Goal: Task Accomplishment & Management: Manage account settings

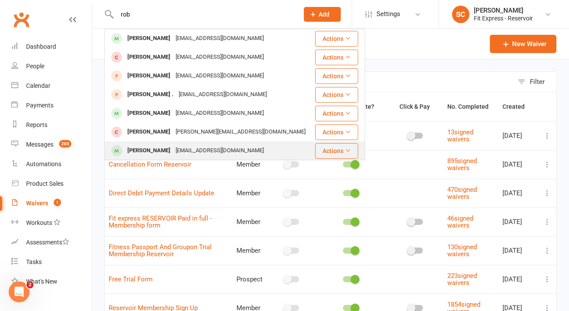
type input "rob"
click at [195, 148] on div "[EMAIL_ADDRESS][DOMAIN_NAME]" at bounding box center [219, 150] width 93 height 13
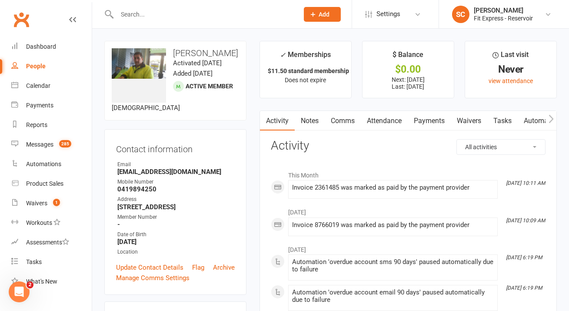
click at [428, 116] on link "Payments" at bounding box center [428, 121] width 43 height 20
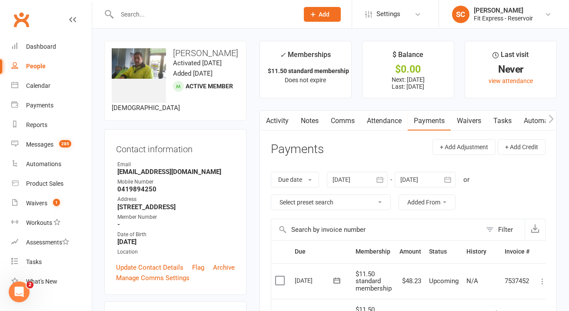
click at [347, 173] on div at bounding box center [357, 180] width 61 height 16
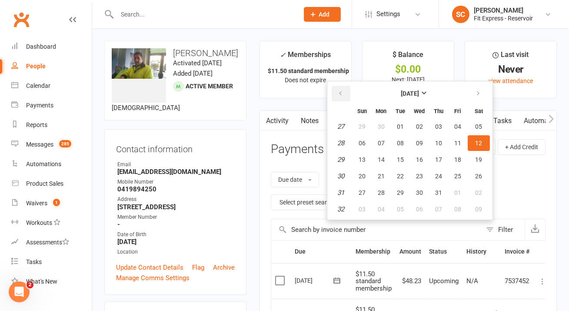
click at [341, 91] on icon "button" at bounding box center [340, 93] width 6 height 7
click at [342, 91] on icon "button" at bounding box center [340, 93] width 6 height 7
click at [482, 126] on button "01" at bounding box center [478, 127] width 22 height 16
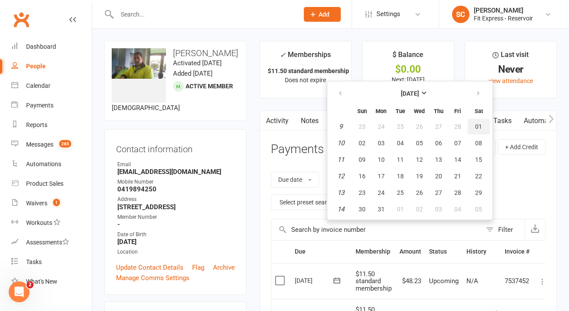
type input "01 Mar 2025"
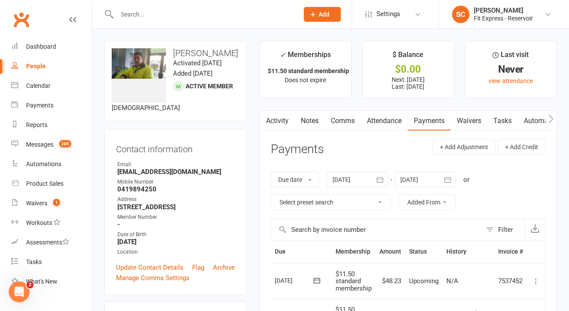
click at [468, 118] on link "Waivers" at bounding box center [468, 121] width 36 height 20
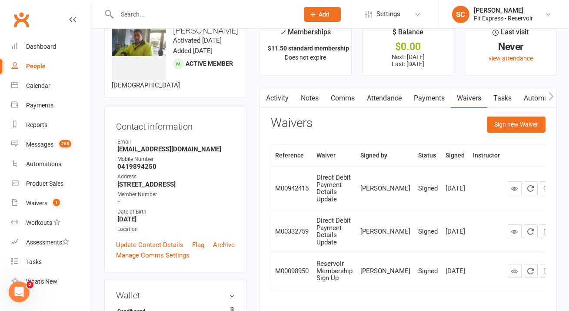
scroll to position [33, 0]
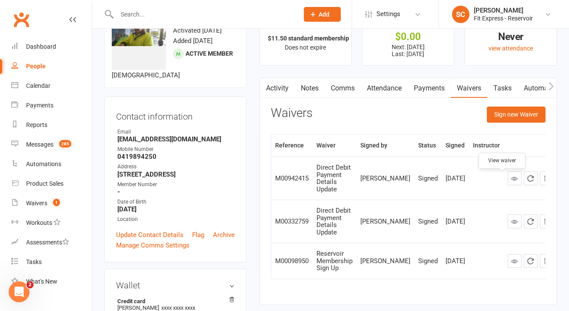
click at [511, 182] on icon at bounding box center [514, 178] width 7 height 7
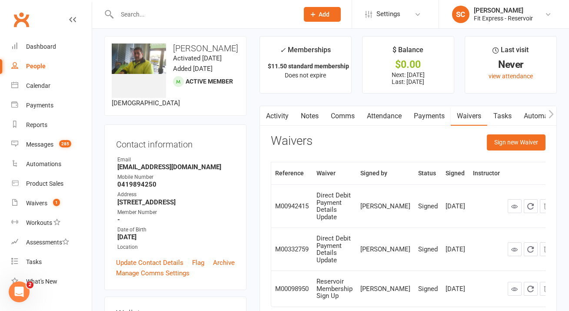
scroll to position [0, 0]
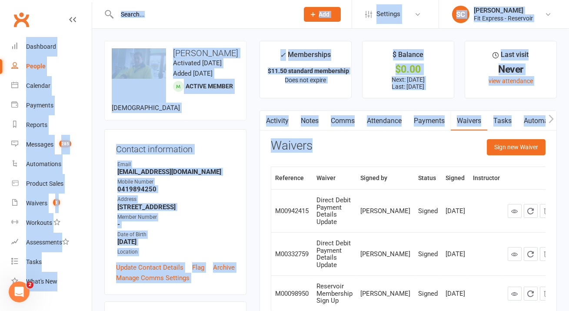
drag, startPoint x: 358, startPoint y: 157, endPoint x: 196, endPoint y: 20, distance: 213.0
click at [196, 20] on input "text" at bounding box center [203, 14] width 178 height 12
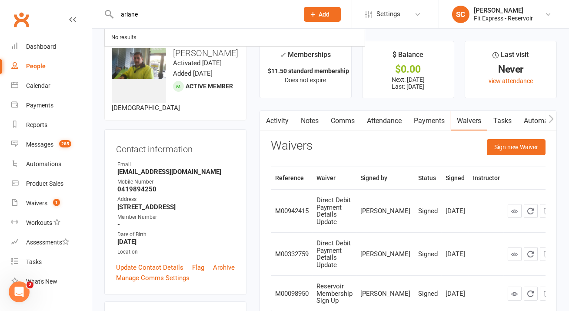
type input "ariane"
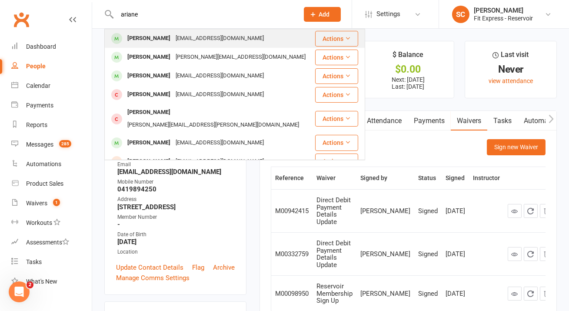
click at [193, 36] on div "arianeeve@hotmail.com" at bounding box center [219, 38] width 93 height 13
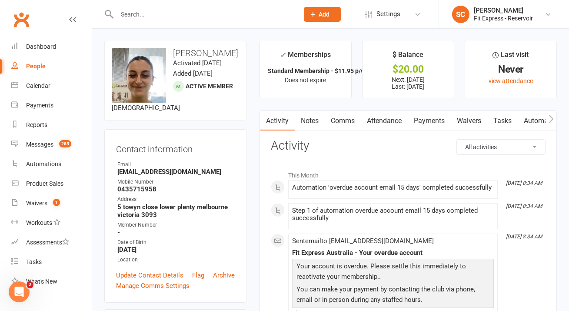
click at [428, 119] on link "Payments" at bounding box center [428, 121] width 43 height 20
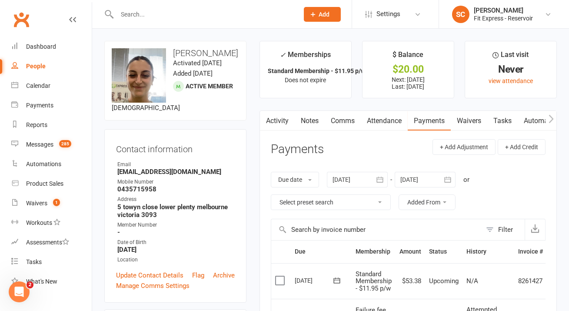
click at [349, 180] on div at bounding box center [357, 180] width 61 height 16
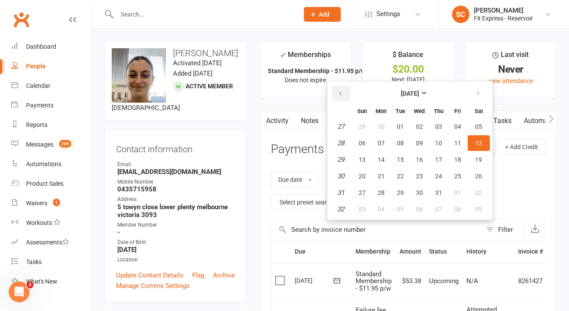
click at [340, 92] on icon "button" at bounding box center [340, 93] width 6 height 7
click at [400, 129] on button "01" at bounding box center [400, 127] width 18 height 16
type input "01 Apr 2025"
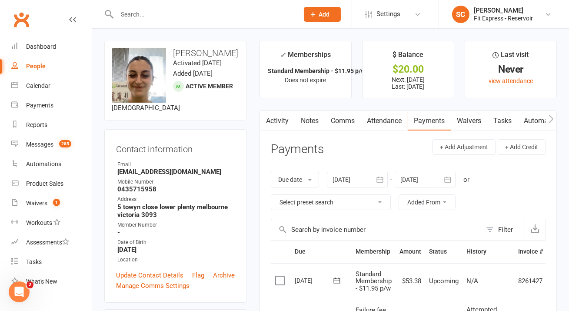
click at [144, 15] on input "text" at bounding box center [203, 14] width 178 height 12
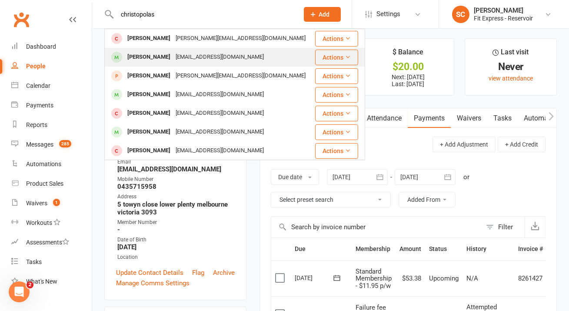
type input "christopolas"
click at [228, 61] on div "taliachristo@gmail.com" at bounding box center [219, 57] width 93 height 13
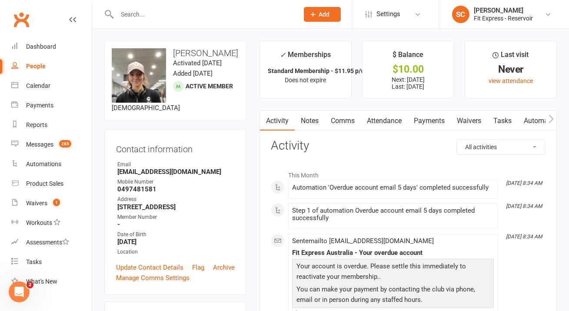
scroll to position [13, 0]
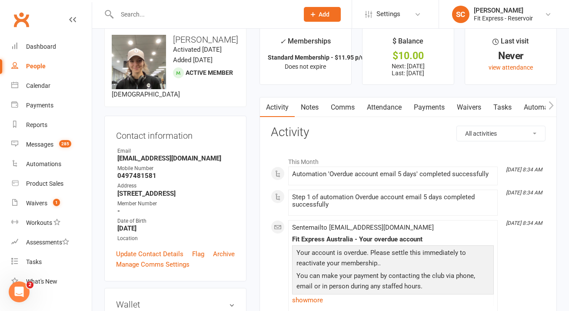
click at [437, 108] on link "Payments" at bounding box center [428, 107] width 43 height 20
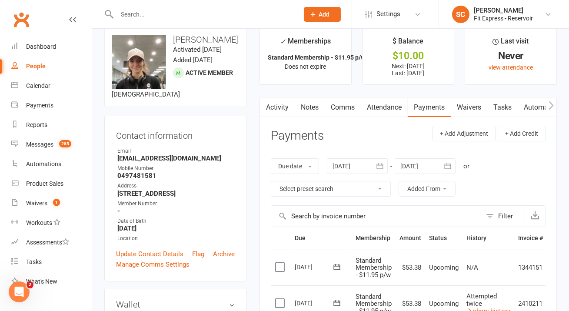
click at [350, 161] on div at bounding box center [357, 166] width 61 height 16
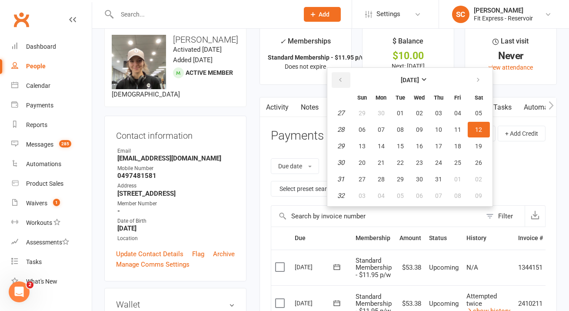
click at [343, 76] on icon "button" at bounding box center [340, 79] width 6 height 7
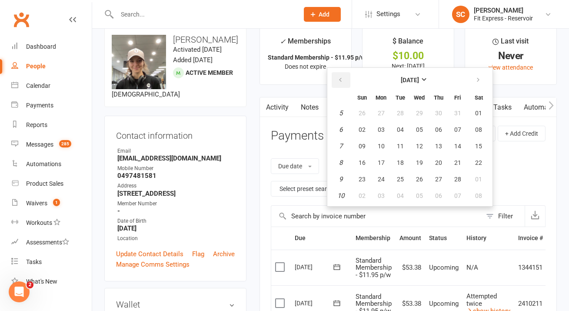
click at [342, 77] on icon "button" at bounding box center [340, 79] width 6 height 7
click at [421, 108] on button "01" at bounding box center [419, 113] width 18 height 16
type input "01 Jan 2025"
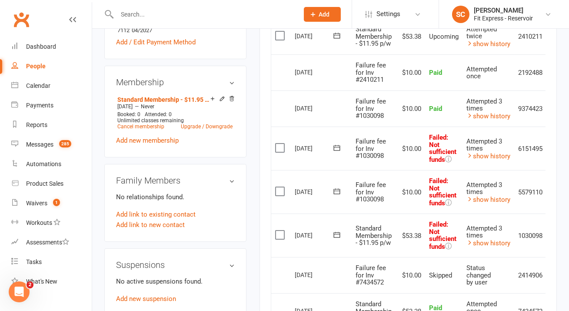
scroll to position [0, 22]
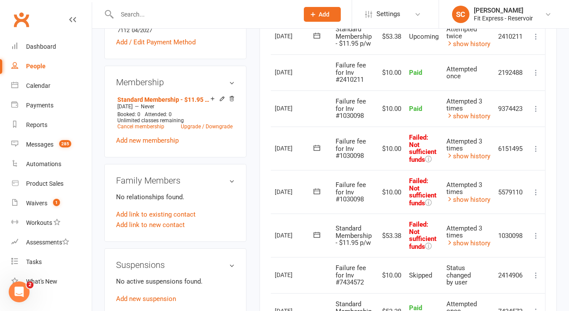
click at [537, 236] on icon at bounding box center [535, 235] width 9 height 9
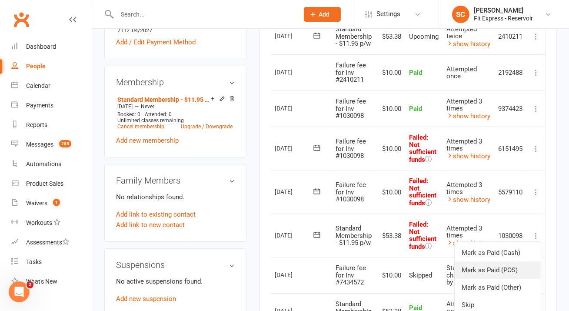
click at [520, 268] on link "Mark as Paid (POS)" at bounding box center [497, 269] width 86 height 17
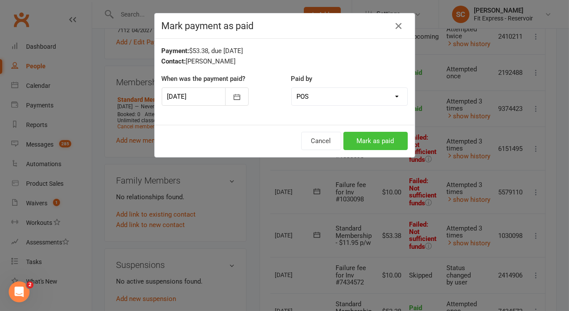
click at [381, 143] on button "Mark as paid" at bounding box center [375, 141] width 64 height 18
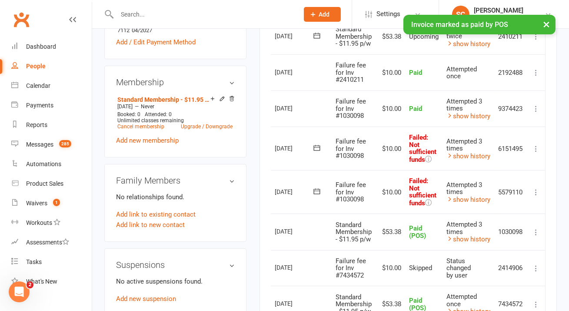
click at [533, 191] on icon at bounding box center [535, 192] width 9 height 9
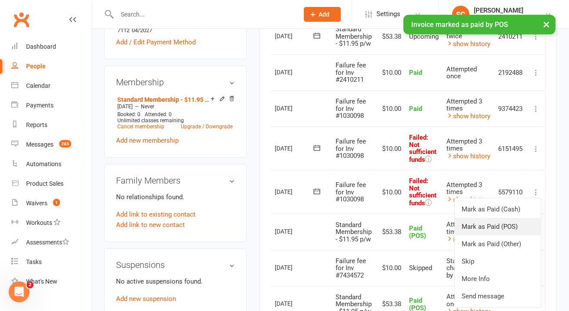
click at [508, 225] on link "Mark as Paid (POS)" at bounding box center [497, 226] width 86 height 17
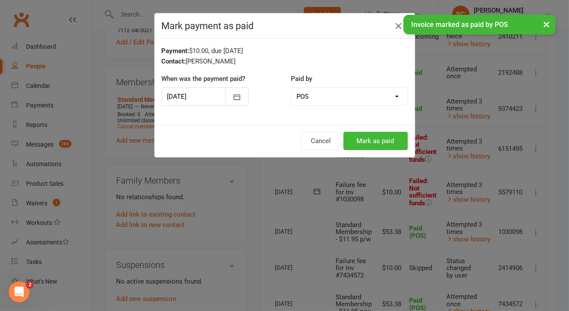
click at [391, 126] on div "Cancel Mark as paid" at bounding box center [285, 141] width 260 height 32
click at [391, 142] on button "Mark as paid" at bounding box center [375, 141] width 64 height 18
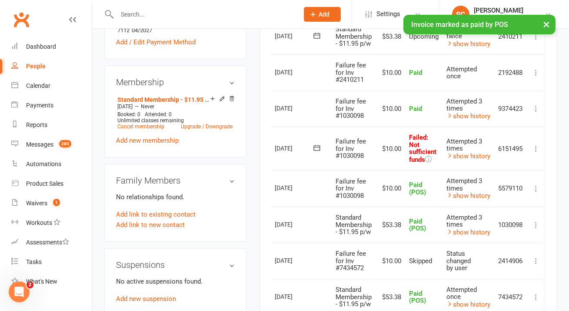
click at [534, 149] on icon at bounding box center [535, 148] width 9 height 9
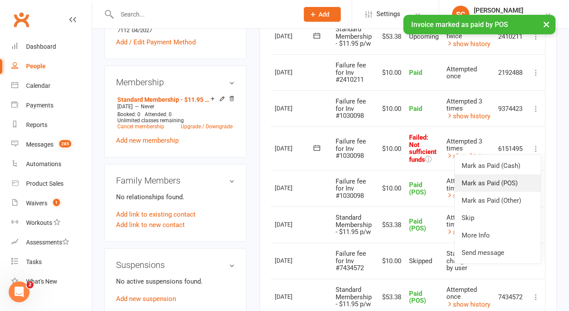
click at [524, 176] on link "Mark as Paid (POS)" at bounding box center [497, 182] width 86 height 17
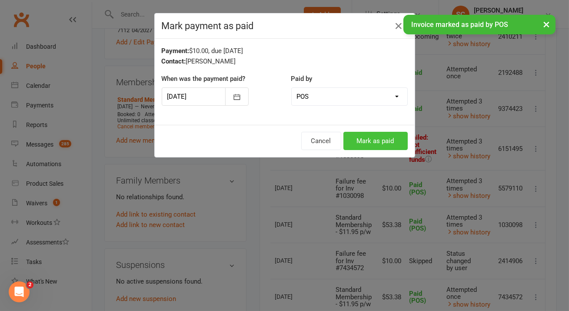
click at [386, 139] on button "Mark as paid" at bounding box center [375, 141] width 64 height 18
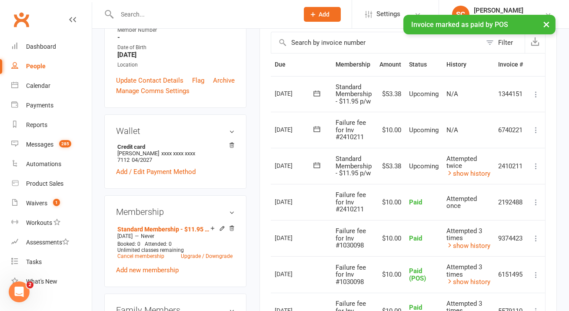
scroll to position [188, 0]
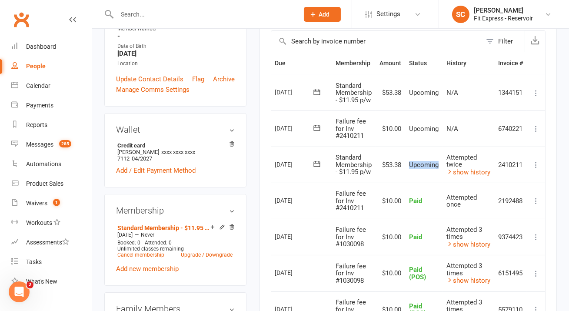
click at [534, 165] on icon at bounding box center [535, 164] width 9 height 9
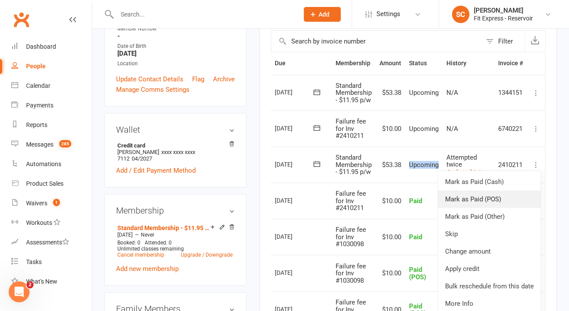
click at [509, 202] on link "Mark as Paid (POS)" at bounding box center [489, 198] width 103 height 17
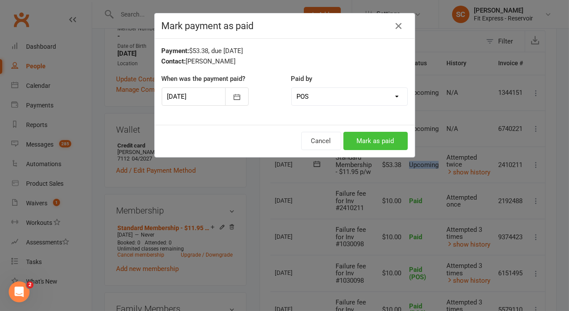
click at [389, 143] on button "Mark as paid" at bounding box center [375, 141] width 64 height 18
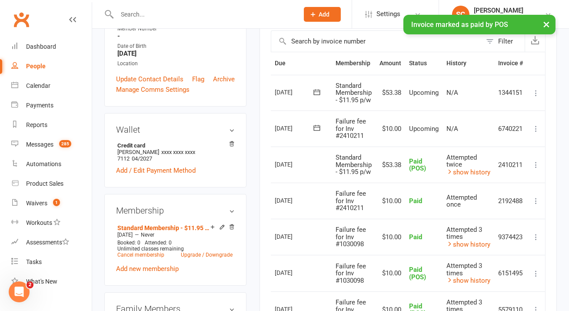
click at [533, 128] on icon at bounding box center [535, 128] width 9 height 9
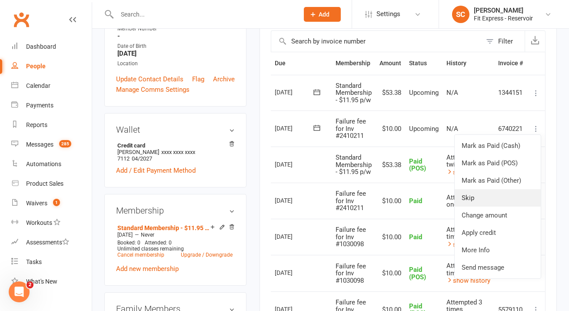
click at [495, 194] on link "Skip" at bounding box center [497, 197] width 86 height 17
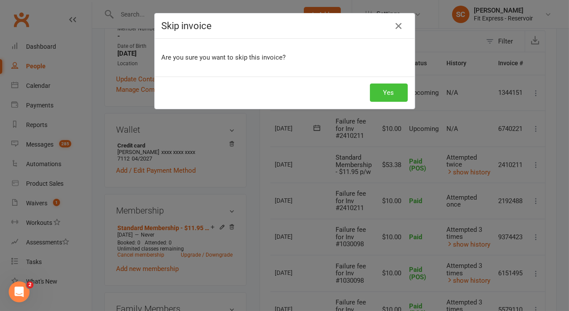
click at [380, 94] on button "Yes" at bounding box center [389, 92] width 38 height 18
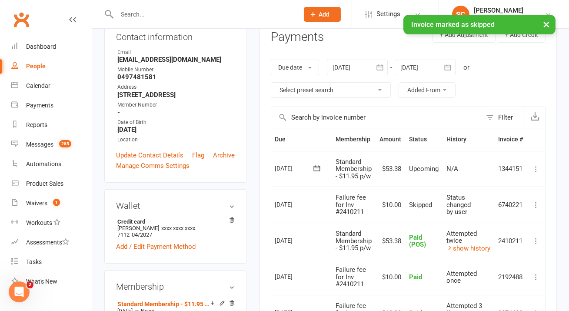
scroll to position [0, 0]
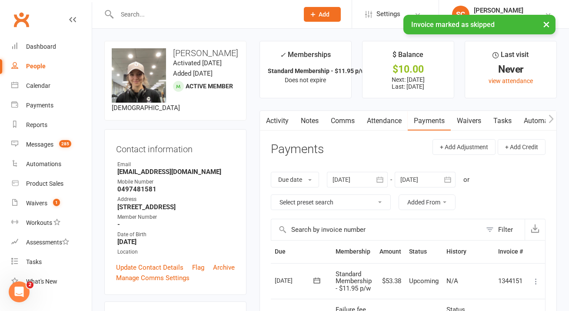
click at [151, 11] on input "text" at bounding box center [203, 14] width 178 height 12
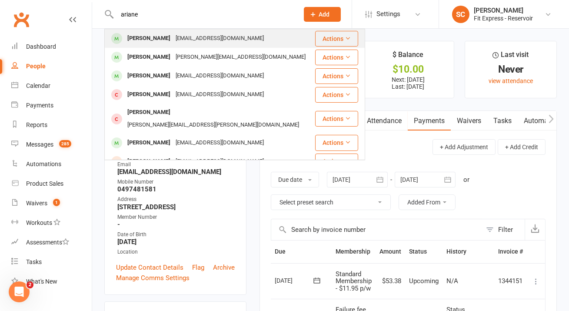
type input "ariane"
click at [163, 44] on div "Ariane Vasiliadis" at bounding box center [149, 38] width 48 height 13
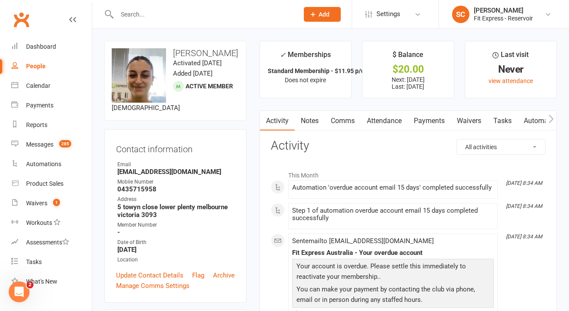
click at [431, 122] on link "Payments" at bounding box center [428, 121] width 43 height 20
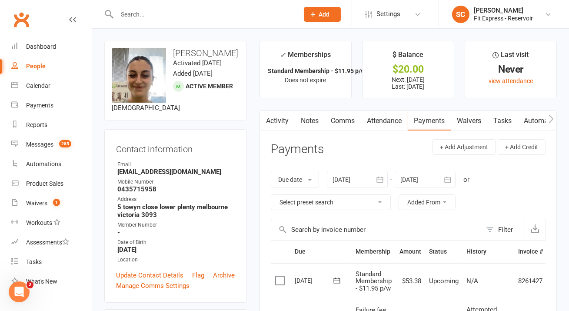
click at [359, 182] on div at bounding box center [357, 180] width 61 height 16
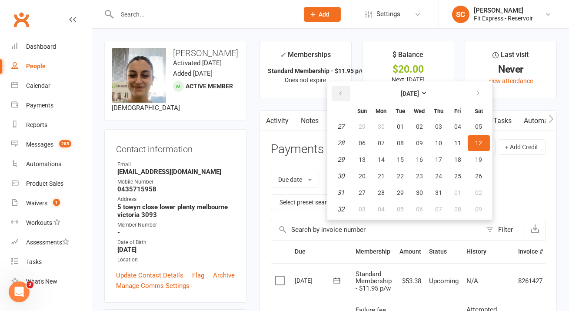
click at [341, 93] on icon "button" at bounding box center [340, 93] width 6 height 7
click at [342, 93] on icon "button" at bounding box center [340, 93] width 6 height 7
click at [414, 172] on button "21" at bounding box center [419, 176] width 18 height 16
type input "21 May 2025"
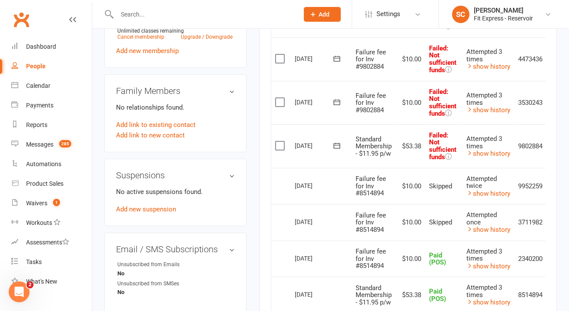
scroll to position [0, 22]
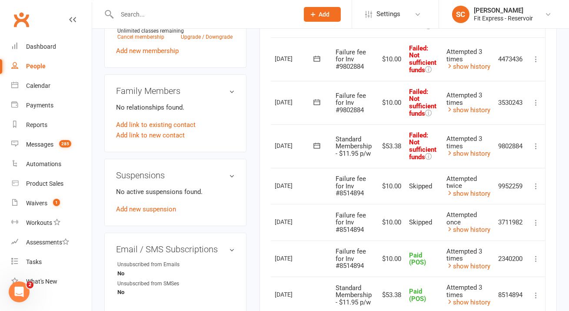
click at [534, 142] on icon at bounding box center [535, 146] width 9 height 9
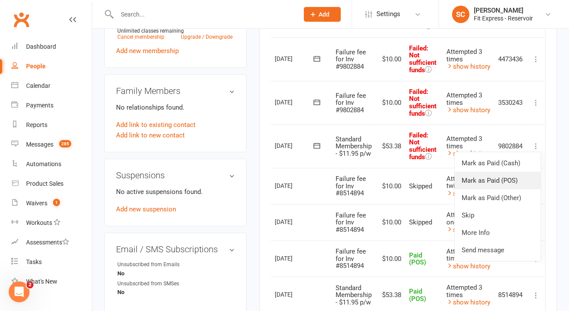
click at [522, 182] on link "Mark as Paid (POS)" at bounding box center [497, 180] width 86 height 17
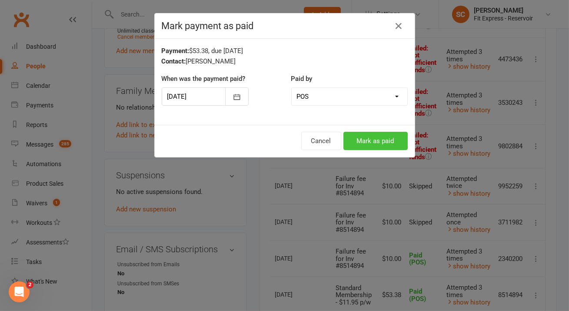
click at [384, 135] on button "Mark as paid" at bounding box center [375, 141] width 64 height 18
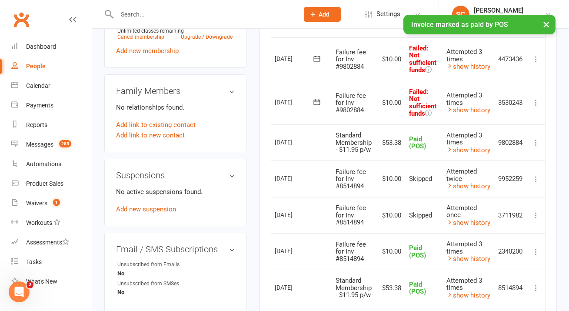
click at [536, 102] on icon at bounding box center [535, 102] width 9 height 9
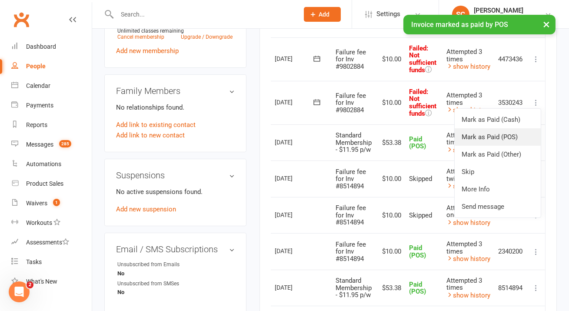
click at [507, 135] on link "Mark as Paid (POS)" at bounding box center [497, 136] width 86 height 17
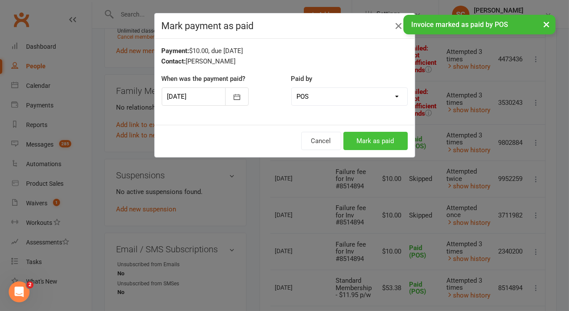
click at [387, 137] on button "Mark as paid" at bounding box center [375, 141] width 64 height 18
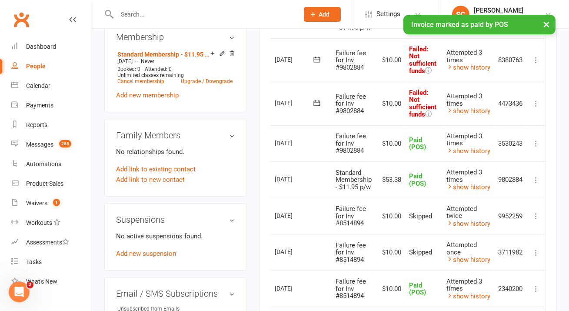
scroll to position [366, 0]
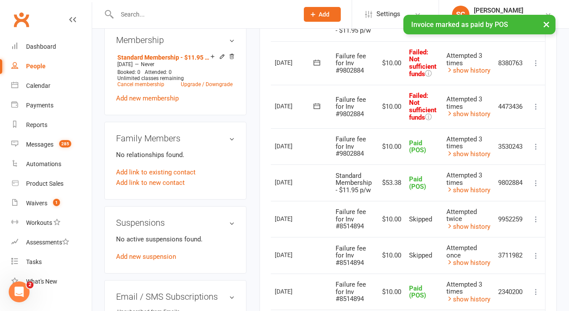
click at [533, 107] on icon at bounding box center [535, 106] width 9 height 9
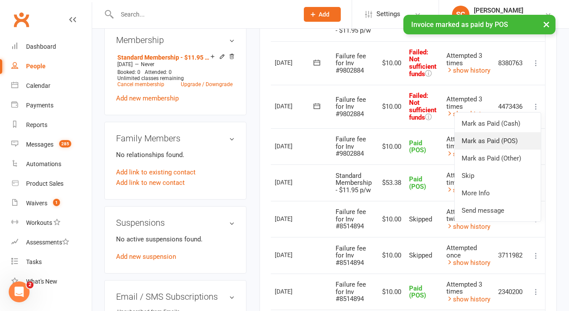
click at [496, 139] on link "Mark as Paid (POS)" at bounding box center [497, 140] width 86 height 17
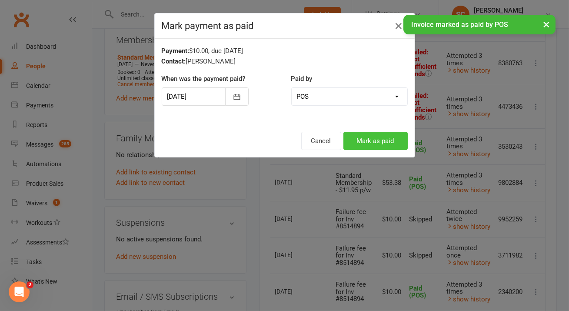
click at [368, 143] on button "Mark as paid" at bounding box center [375, 141] width 64 height 18
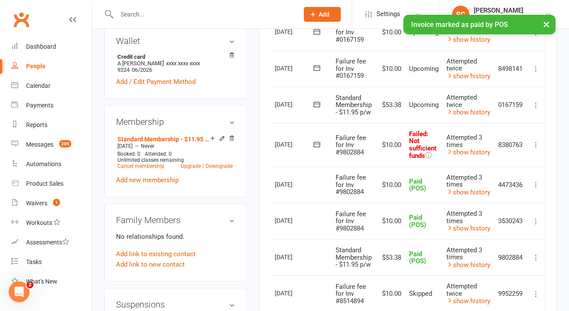
scroll to position [278, 0]
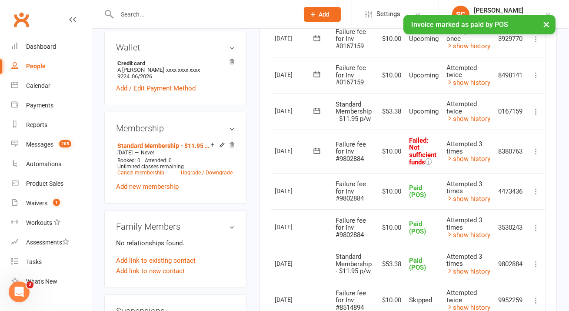
click at [536, 150] on icon at bounding box center [535, 151] width 9 height 9
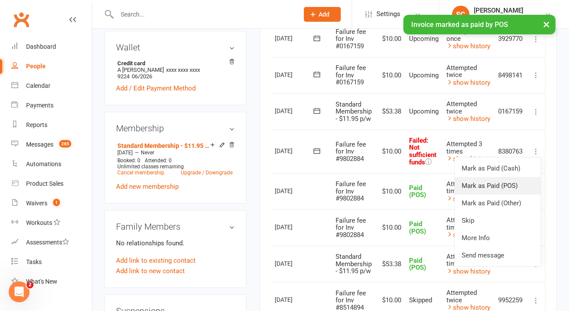
click at [492, 189] on link "Mark as Paid (POS)" at bounding box center [497, 185] width 86 height 17
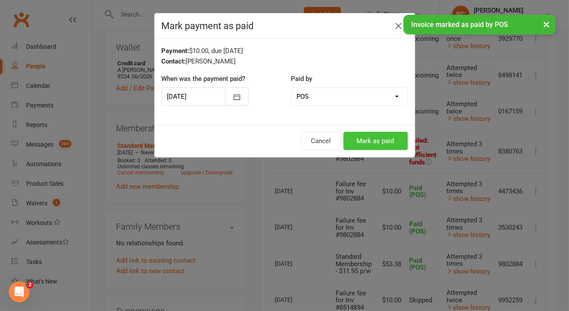
click at [392, 133] on button "Mark as paid" at bounding box center [375, 141] width 64 height 18
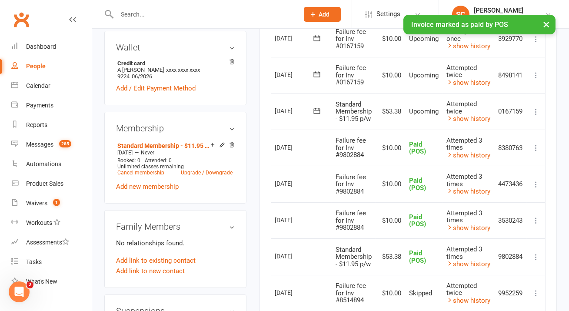
scroll to position [238, 0]
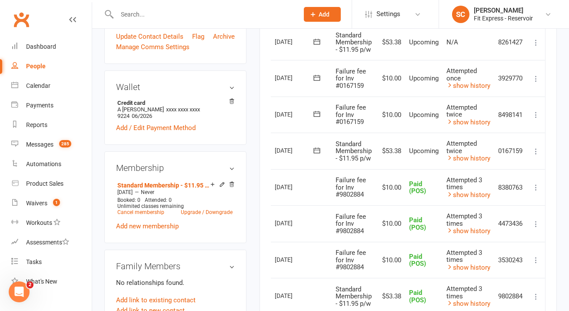
click at [534, 152] on icon at bounding box center [535, 151] width 9 height 9
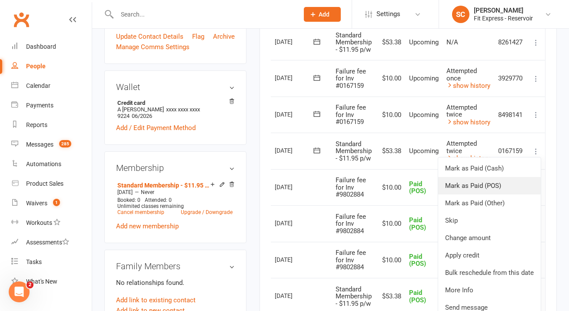
click at [509, 186] on link "Mark as Paid (POS)" at bounding box center [489, 185] width 103 height 17
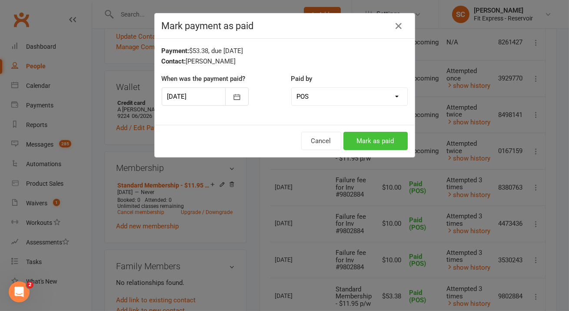
click at [393, 143] on button "Mark as paid" at bounding box center [375, 141] width 64 height 18
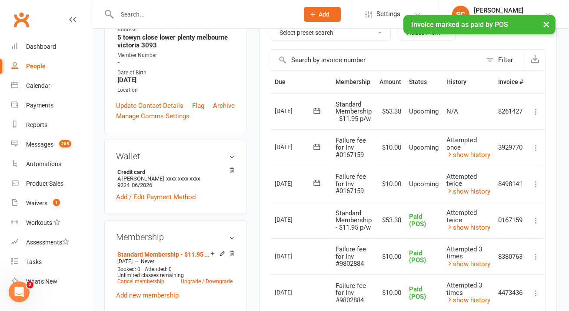
scroll to position [169, 0]
click at [533, 182] on icon at bounding box center [535, 184] width 9 height 9
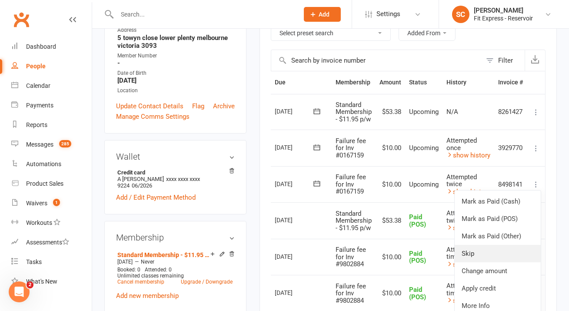
click at [520, 255] on link "Skip" at bounding box center [497, 253] width 86 height 17
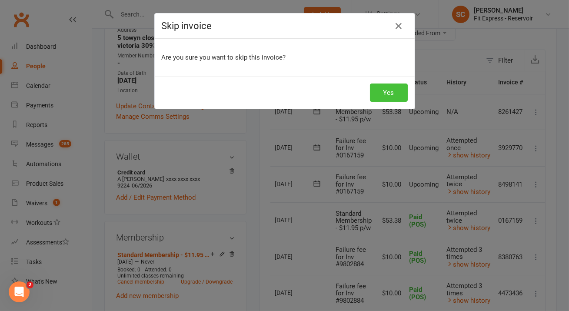
click at [388, 95] on button "Yes" at bounding box center [389, 92] width 38 height 18
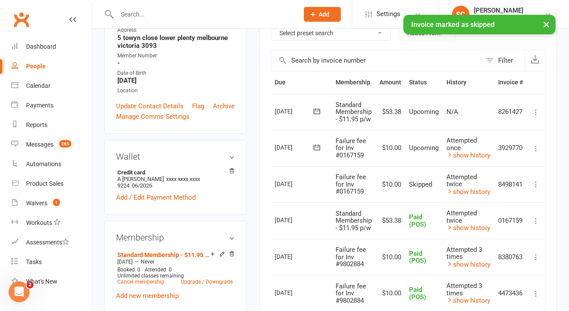
scroll to position [133, 0]
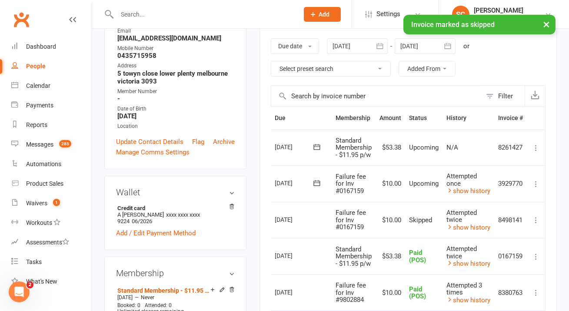
click at [535, 185] on icon at bounding box center [535, 183] width 9 height 9
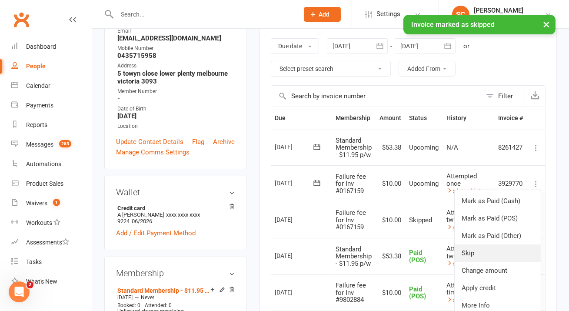
click at [473, 248] on link "Skip" at bounding box center [497, 252] width 86 height 17
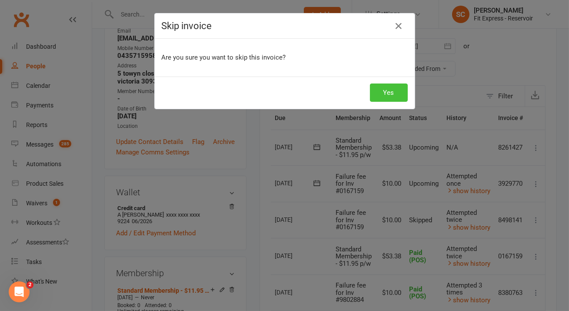
click at [394, 98] on button "Yes" at bounding box center [389, 92] width 38 height 18
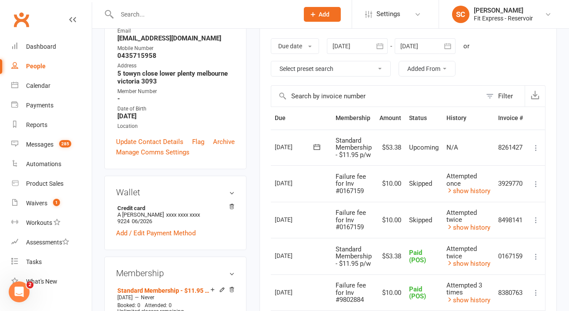
click at [216, 14] on input "text" at bounding box center [203, 14] width 178 height 12
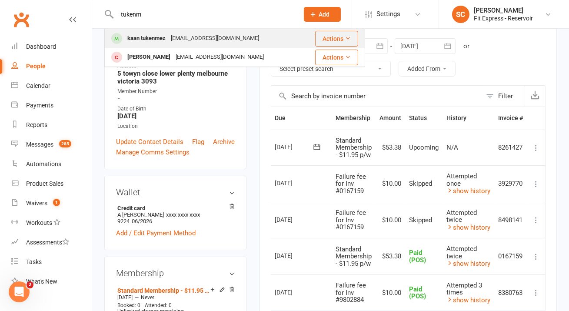
type input "tukenm"
click at [224, 40] on div "halilkaantknmz@gmail.com" at bounding box center [214, 38] width 93 height 13
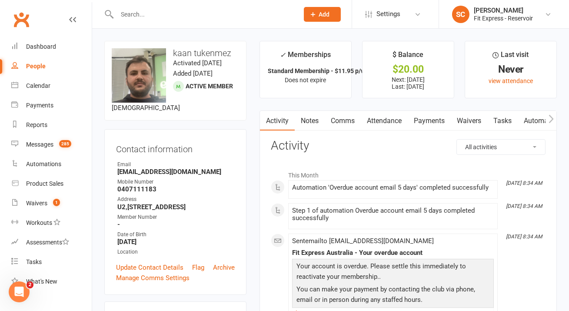
click at [441, 120] on link "Payments" at bounding box center [428, 121] width 43 height 20
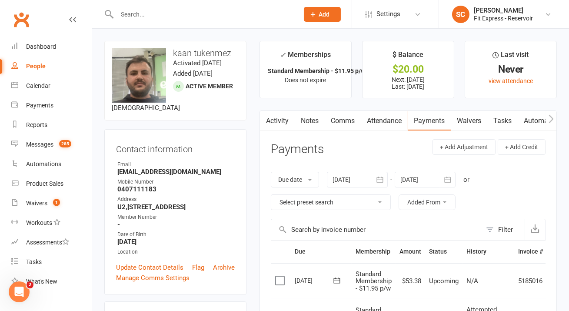
click at [470, 122] on link "Waivers" at bounding box center [468, 121] width 36 height 20
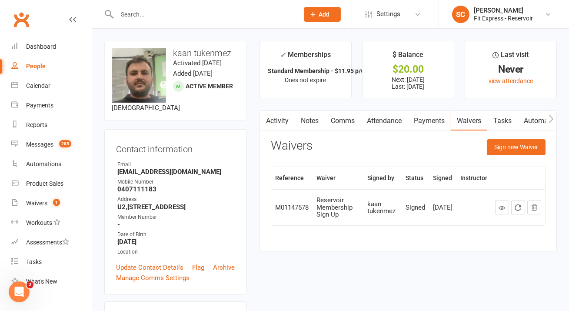
click at [424, 121] on link "Payments" at bounding box center [428, 121] width 43 height 20
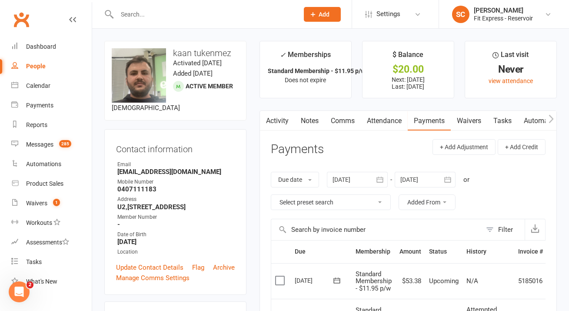
click at [348, 176] on div at bounding box center [357, 180] width 61 height 16
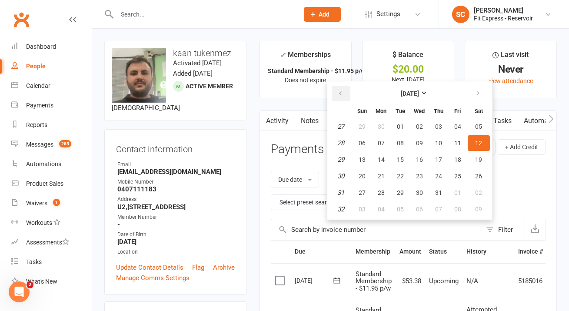
click at [343, 93] on icon "button" at bounding box center [340, 93] width 6 height 7
click at [441, 128] on span "01" at bounding box center [438, 126] width 7 height 7
type input "01 May 2025"
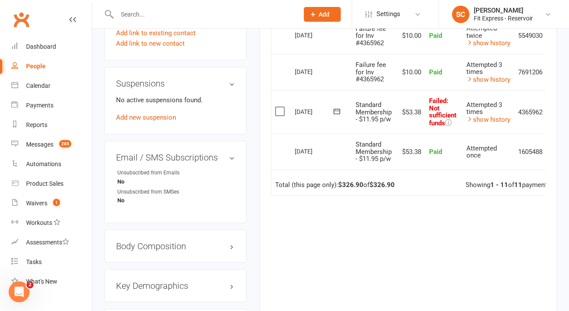
scroll to position [0, 22]
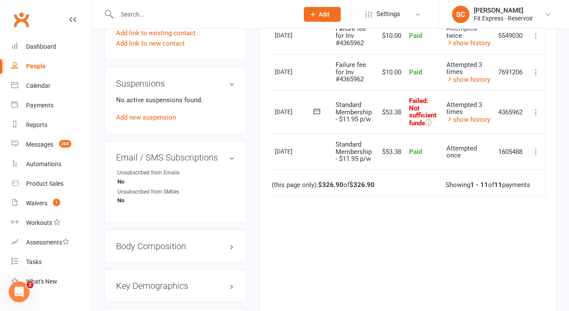
click at [535, 111] on icon at bounding box center [535, 112] width 9 height 9
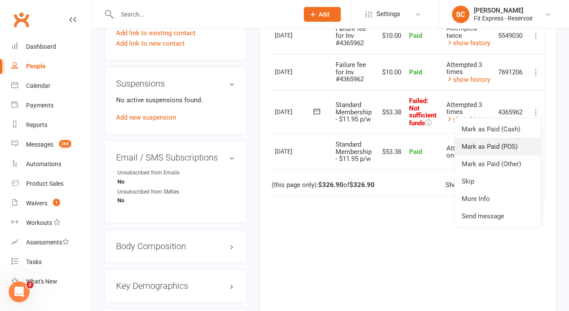
click at [522, 142] on link "Mark as Paid (POS)" at bounding box center [497, 146] width 86 height 17
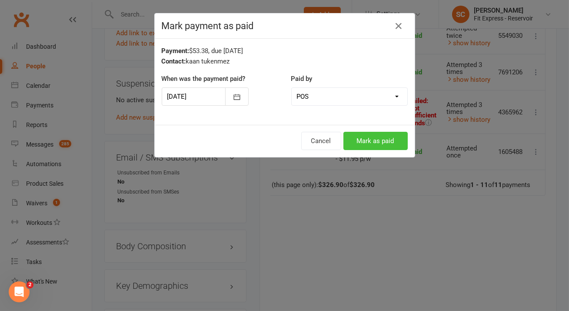
click at [389, 144] on button "Mark as paid" at bounding box center [375, 141] width 64 height 18
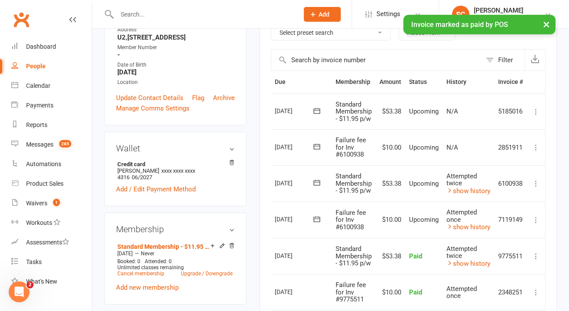
scroll to position [169, 0]
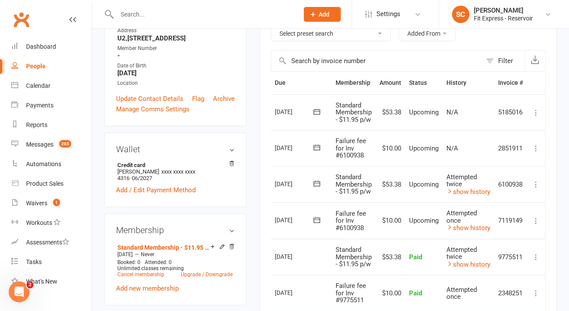
click at [533, 219] on icon at bounding box center [535, 220] width 9 height 9
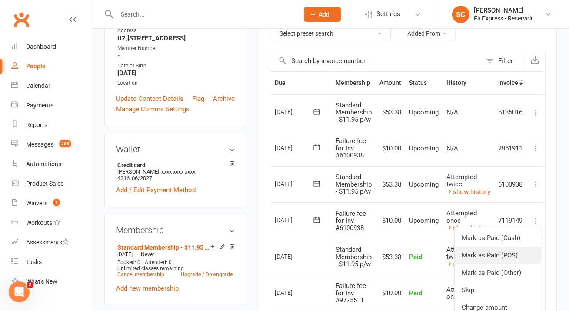
click at [519, 257] on link "Mark as Paid (POS)" at bounding box center [497, 254] width 86 height 17
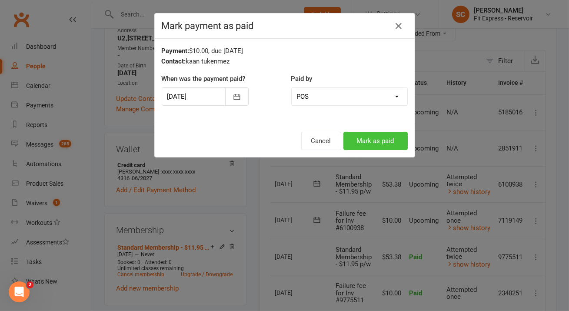
click at [392, 140] on button "Mark as paid" at bounding box center [375, 141] width 64 height 18
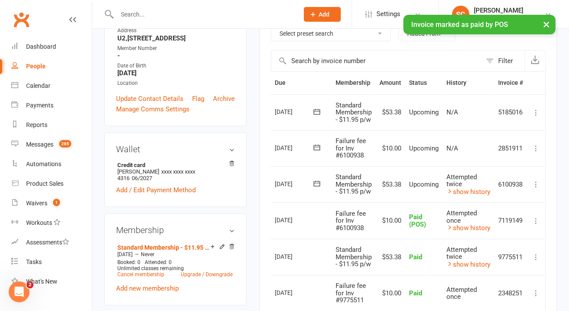
click at [536, 183] on icon at bounding box center [535, 184] width 9 height 9
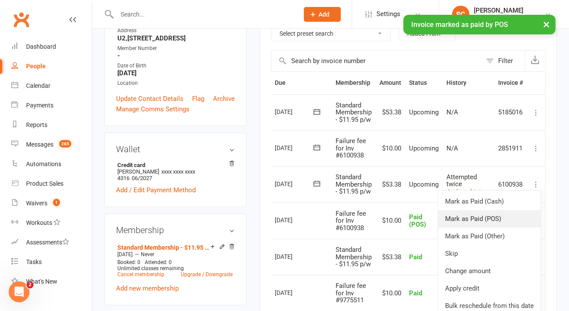
click at [503, 215] on link "Mark as Paid (POS)" at bounding box center [489, 218] width 103 height 17
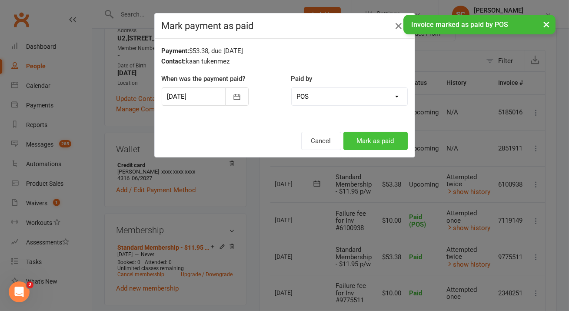
click at [386, 141] on button "Mark as paid" at bounding box center [375, 141] width 64 height 18
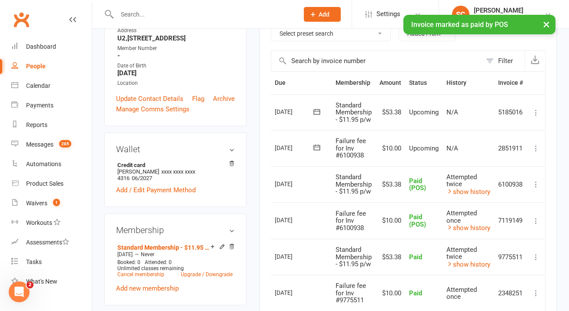
click at [538, 144] on icon at bounding box center [535, 148] width 9 height 9
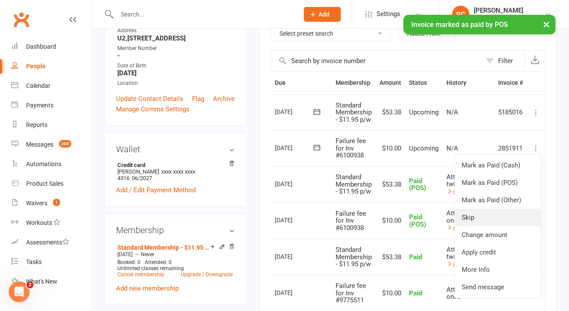
click at [494, 212] on link "Skip" at bounding box center [497, 217] width 86 height 17
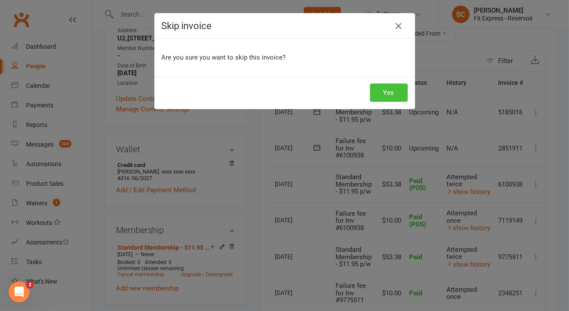
click at [389, 98] on button "Yes" at bounding box center [389, 92] width 38 height 18
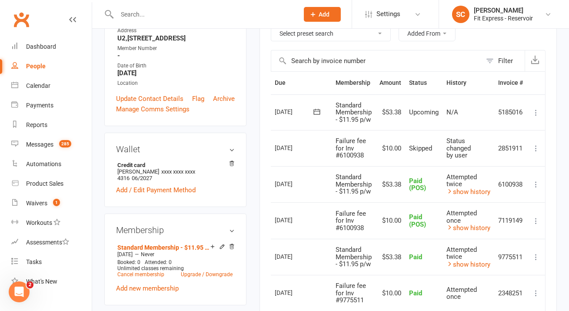
scroll to position [0, 0]
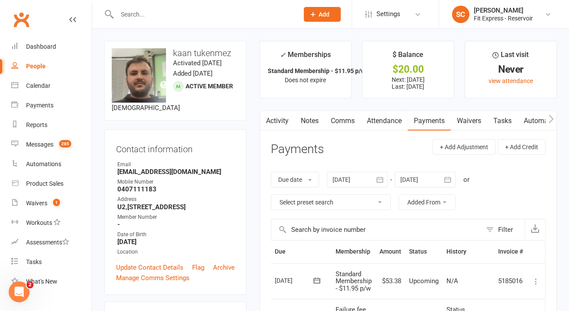
click at [172, 13] on input "text" at bounding box center [203, 14] width 178 height 12
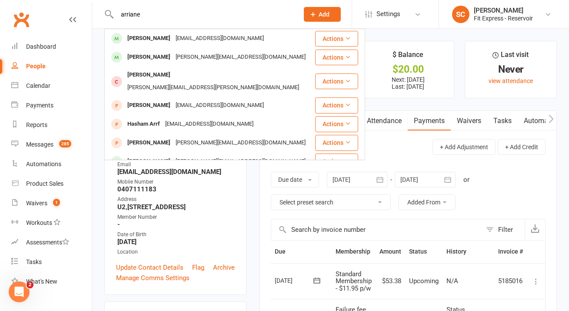
type input "arriane"
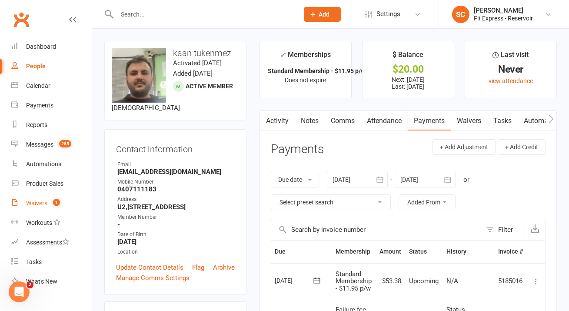
click at [35, 202] on div "Waivers" at bounding box center [36, 202] width 21 height 7
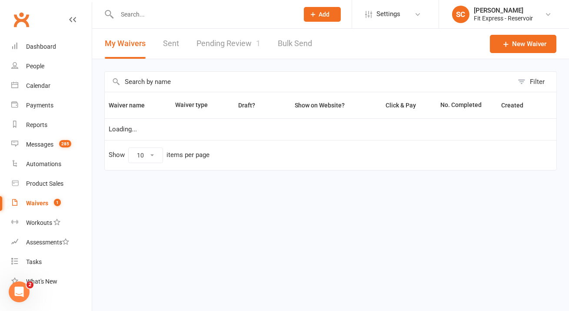
click at [230, 42] on link "Pending Review 1" at bounding box center [228, 44] width 64 height 30
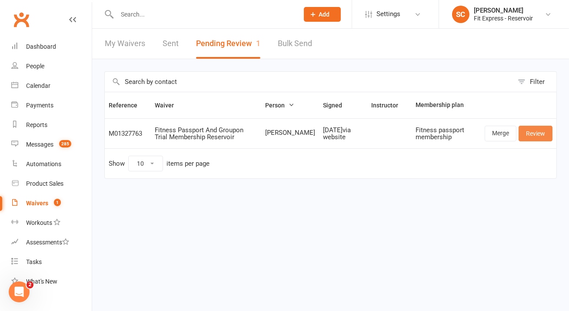
click at [527, 136] on link "Review" at bounding box center [535, 134] width 34 height 16
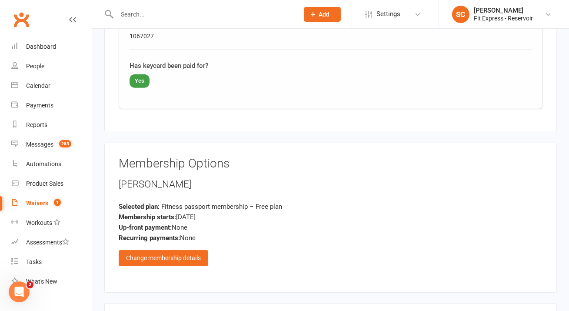
scroll to position [969, 0]
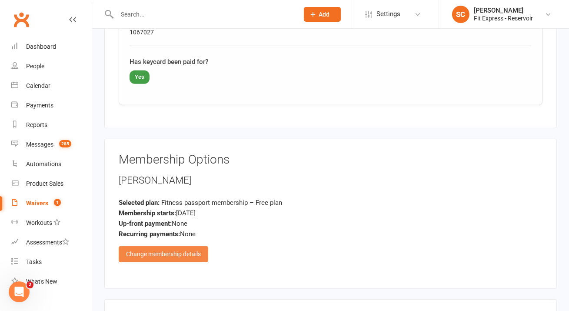
click at [193, 246] on div "Change membership details" at bounding box center [163, 254] width 89 height 16
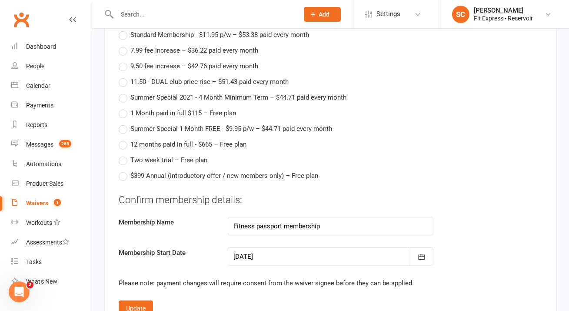
scroll to position [1696, 0]
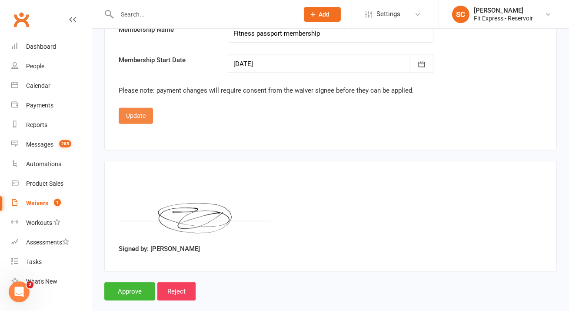
click at [136, 108] on button "Update" at bounding box center [136, 116] width 34 height 16
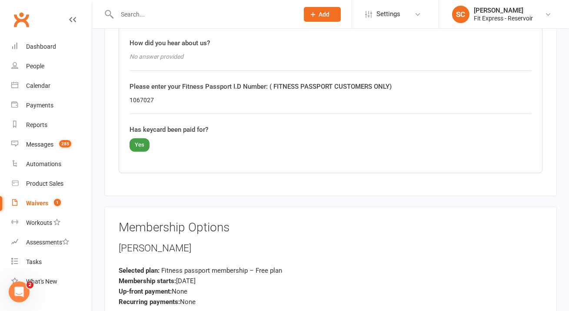
scroll to position [959, 0]
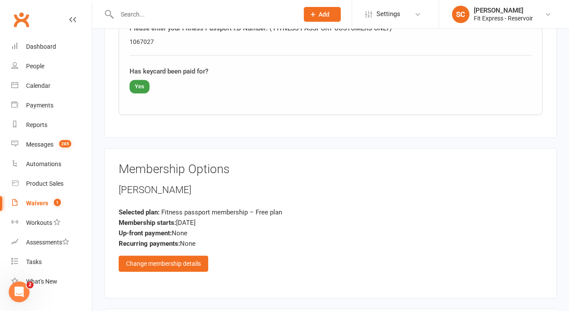
click at [142, 80] on span "Yes" at bounding box center [139, 86] width 20 height 13
click at [189, 255] on div "Change membership details" at bounding box center [163, 263] width 89 height 16
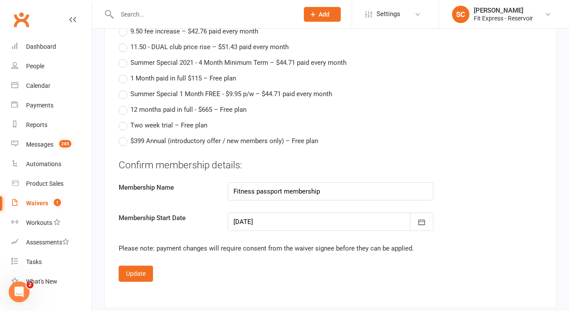
scroll to position [1615, 0]
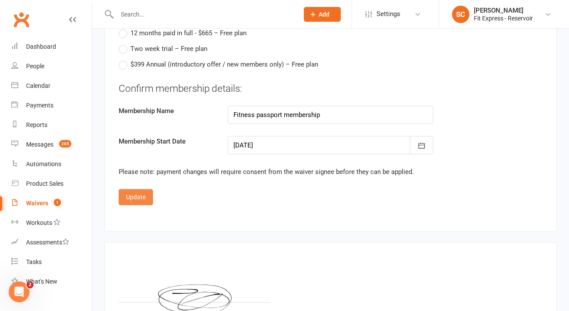
click at [133, 189] on button "Update" at bounding box center [136, 197] width 34 height 16
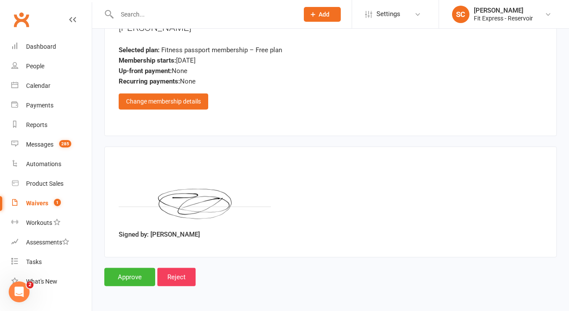
scroll to position [1107, 0]
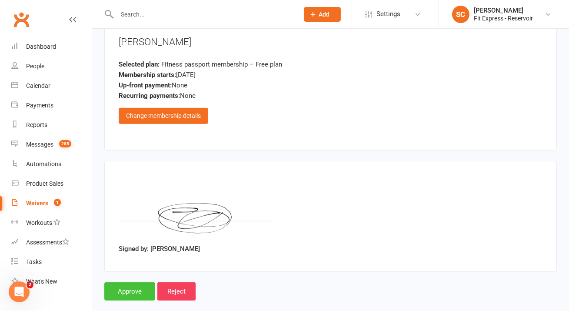
click at [132, 282] on input "Approve" at bounding box center [129, 291] width 51 height 18
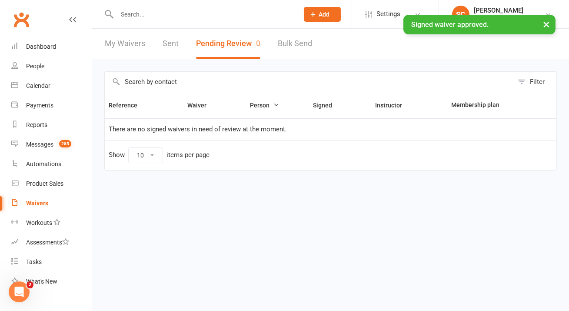
click at [163, 15] on div "× Signed waiver approved." at bounding box center [278, 15] width 557 height 0
click at [162, 14] on input "text" at bounding box center [203, 14] width 178 height 12
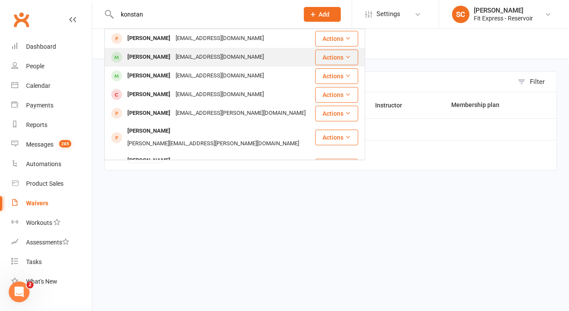
type input "konstan"
click at [193, 58] on div "kdelisavvas@gmail.com" at bounding box center [219, 57] width 93 height 13
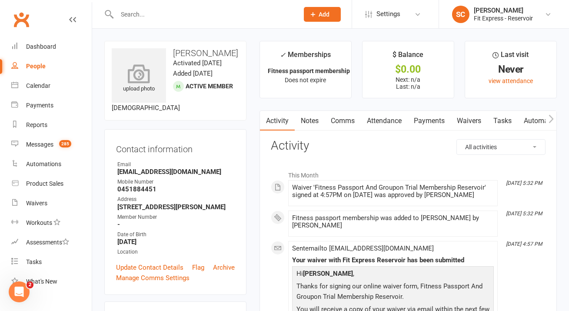
click at [159, 70] on icon at bounding box center [139, 73] width 60 height 19
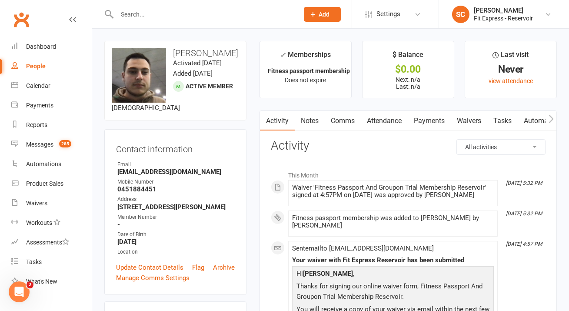
click at [230, 13] on input "text" at bounding box center [203, 14] width 178 height 12
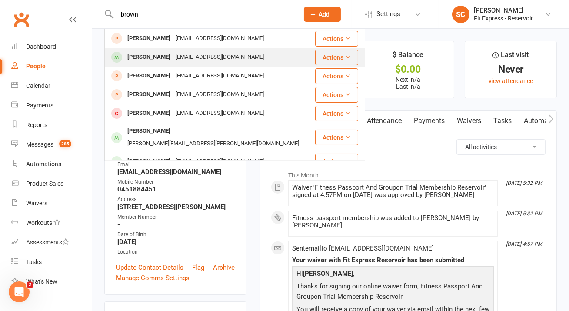
type input "brown"
click at [198, 53] on div "jaybrownjzj@gmail.com" at bounding box center [219, 57] width 93 height 13
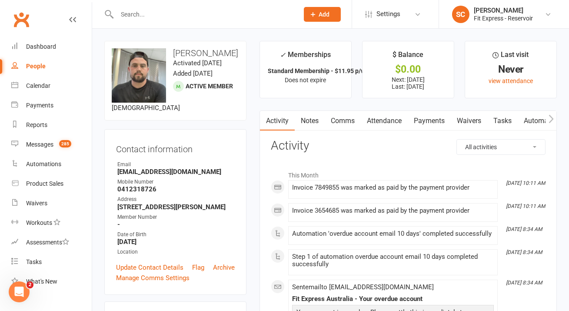
click at [422, 121] on link "Payments" at bounding box center [428, 121] width 43 height 20
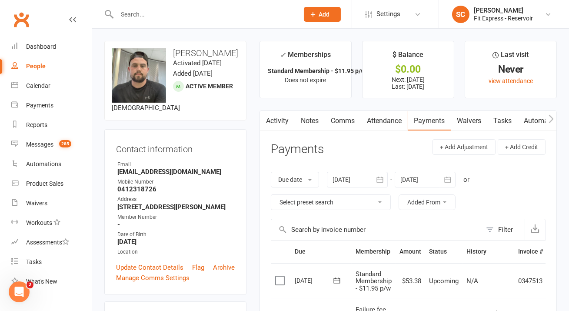
click at [359, 179] on div at bounding box center [357, 180] width 61 height 16
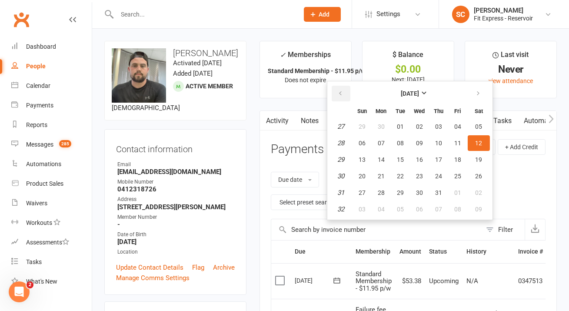
click at [340, 86] on button "button" at bounding box center [340, 94] width 19 height 16
click at [395, 123] on button "01" at bounding box center [400, 127] width 18 height 16
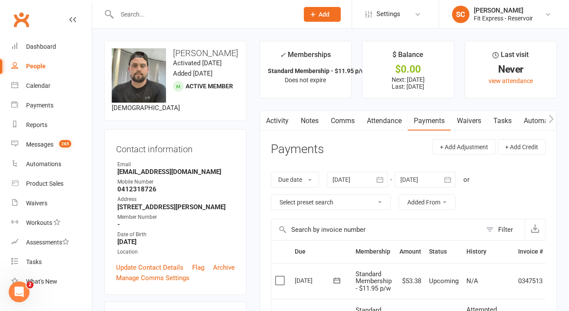
click at [357, 180] on div at bounding box center [357, 180] width 61 height 16
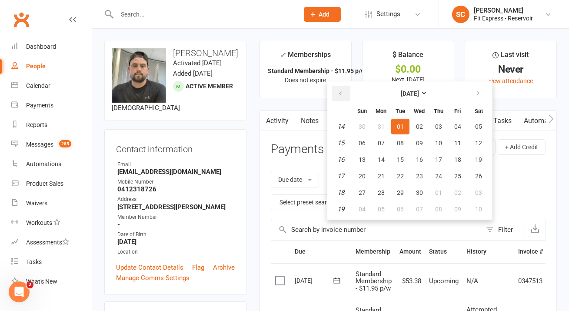
click at [343, 92] on icon "button" at bounding box center [340, 93] width 6 height 7
click at [473, 128] on button "01" at bounding box center [478, 127] width 22 height 16
type input "01 Feb 2025"
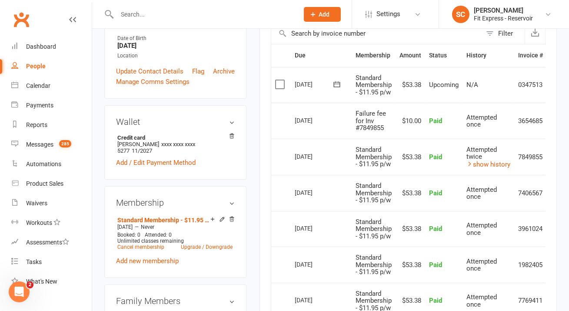
scroll to position [195, 0]
click at [485, 165] on link "show history" at bounding box center [488, 165] width 44 height 8
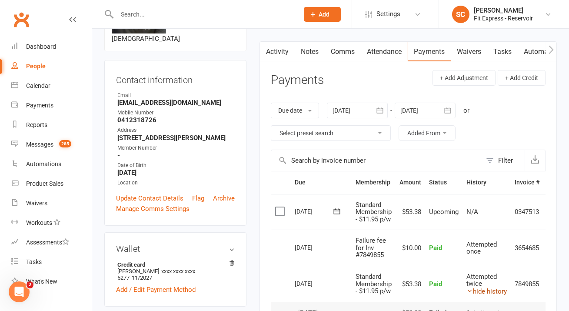
scroll to position [0, 0]
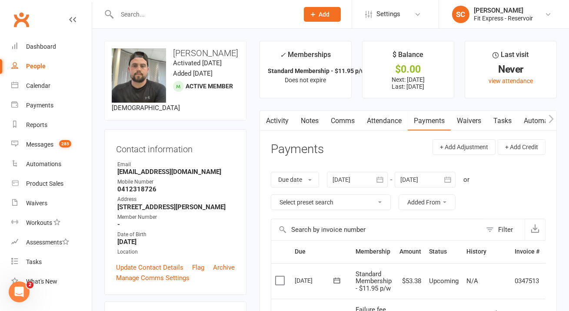
click at [146, 14] on input "text" at bounding box center [203, 14] width 178 height 12
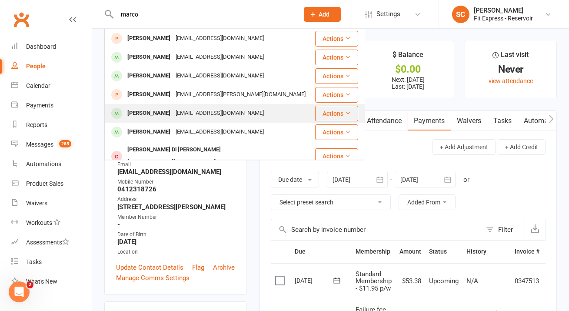
type input "marco"
click at [210, 115] on div "marco_scalora11@hotmail.com" at bounding box center [219, 113] width 93 height 13
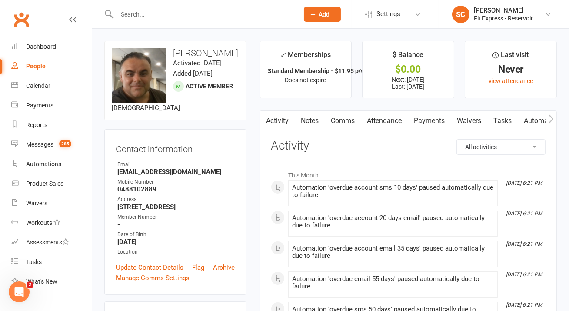
click at [433, 120] on link "Payments" at bounding box center [428, 121] width 43 height 20
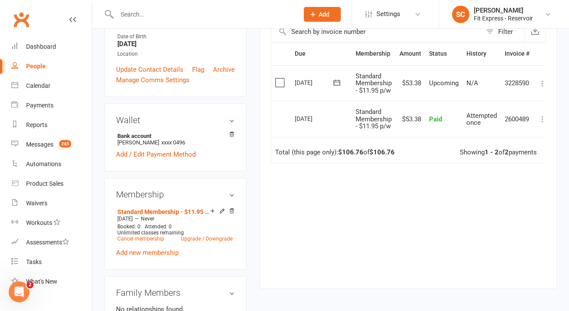
scroll to position [130, 0]
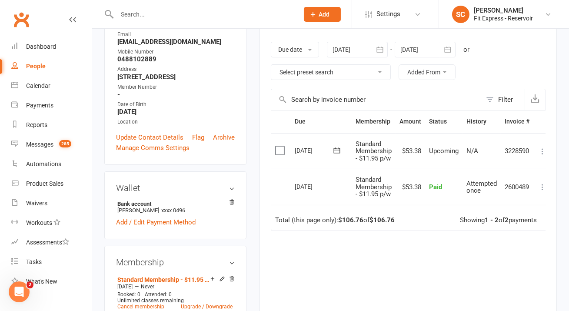
click at [357, 54] on div at bounding box center [357, 50] width 61 height 16
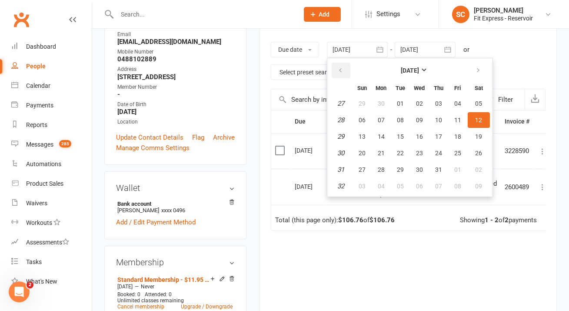
click at [347, 72] on button "button" at bounding box center [340, 71] width 19 height 16
click at [445, 99] on button "01" at bounding box center [438, 104] width 18 height 16
type input "01 May 2025"
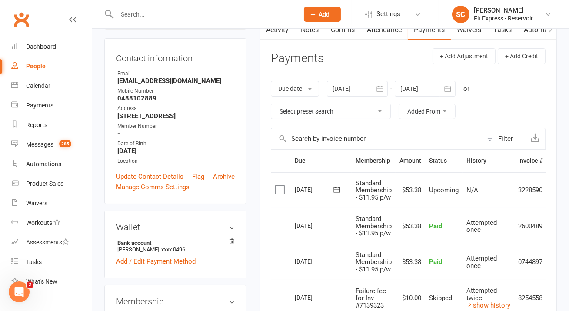
scroll to position [68, 0]
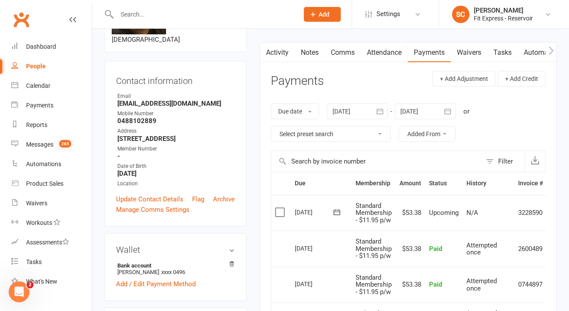
click at [186, 107] on strong "marco_scalora11@hotmail.com" at bounding box center [175, 103] width 117 height 8
copy render-form-field "marco_scalora11@hotmail.com"
click at [135, 125] on strong "0488102889" at bounding box center [175, 121] width 117 height 8
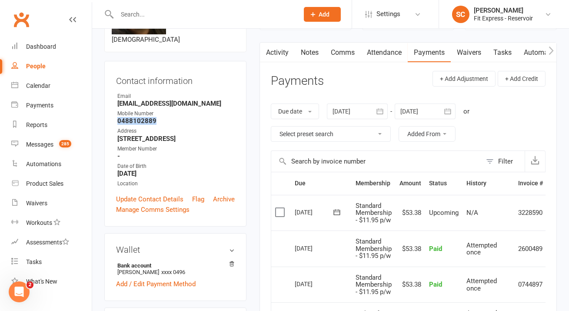
click at [135, 125] on strong "0488102889" at bounding box center [175, 121] width 117 height 8
copy strong "0488102889"
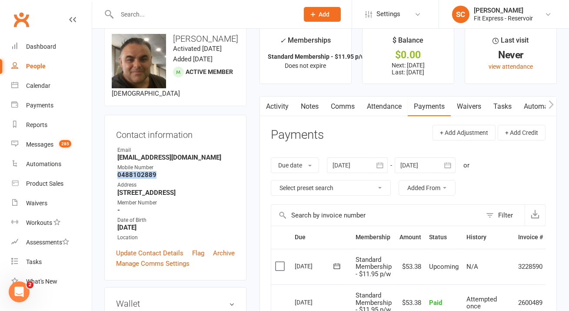
scroll to position [0, 0]
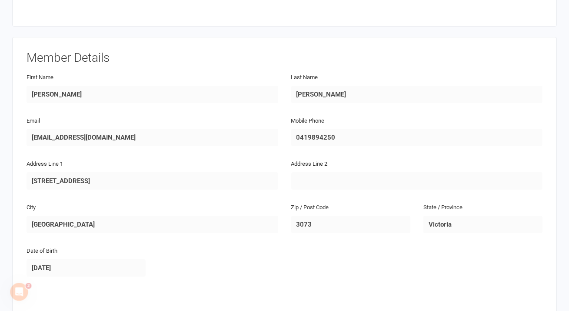
scroll to position [69, 0]
